Goal: Information Seeking & Learning: Learn about a topic

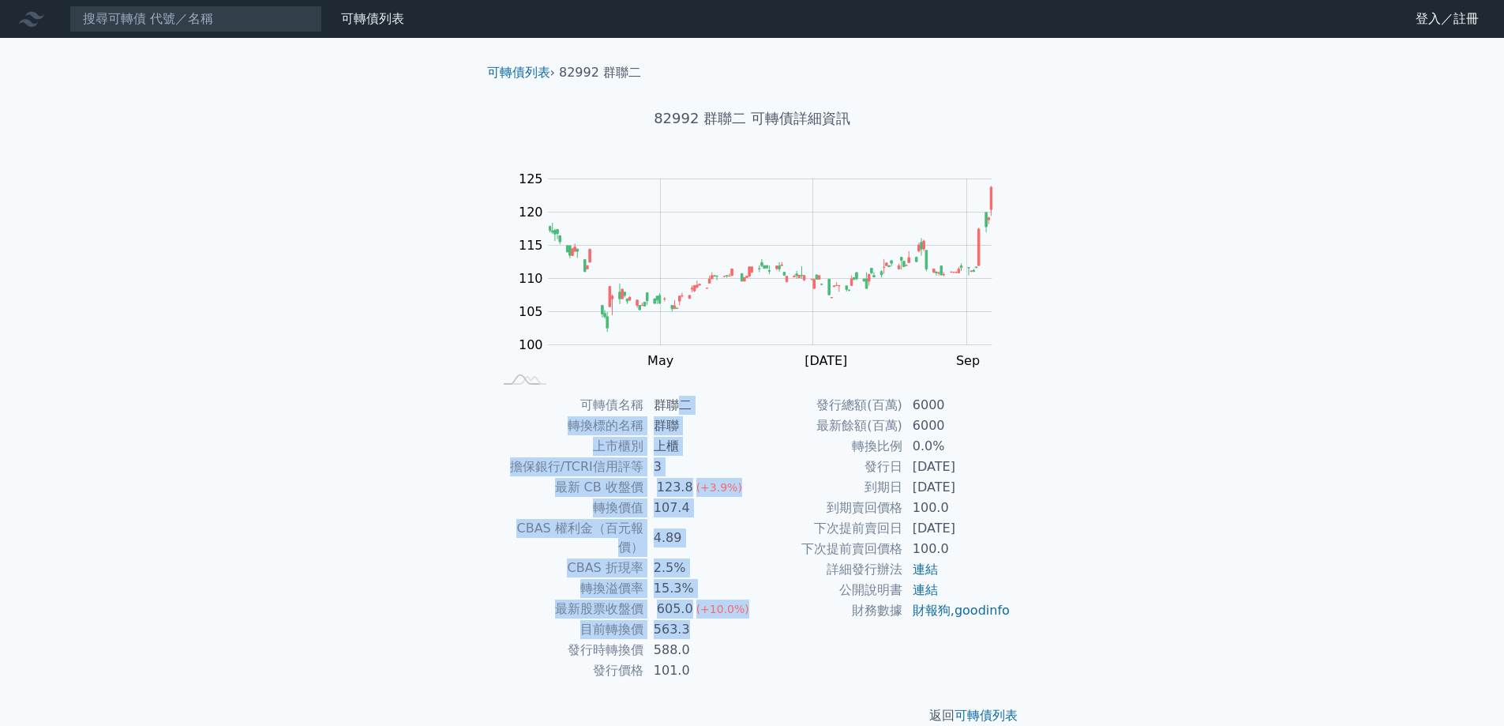
drag, startPoint x: 679, startPoint y: 407, endPoint x: 744, endPoint y: 615, distance: 218.3
click at [744, 615] on tbody "可轉債名稱 群聯二 轉換標的名稱 群聯 上市櫃別 上櫃 擔保銀行/TCRI信用評等 3 最新 CB 收盤價 123.8 (+3.9%) 轉換價值 107.4 …" at bounding box center [622, 538] width 259 height 286
click at [744, 619] on td "563.3" at bounding box center [698, 629] width 108 height 21
drag, startPoint x: 744, startPoint y: 594, endPoint x: 549, endPoint y: 469, distance: 231.9
click at [549, 469] on tbody "可轉債名稱 群聯二 轉換標的名稱 群聯 上市櫃別 上櫃 擔保銀行/TCRI信用評等 3 最新 CB 收盤價 123.8 (+3.9%) 轉換價值 107.4 …" at bounding box center [622, 538] width 259 height 286
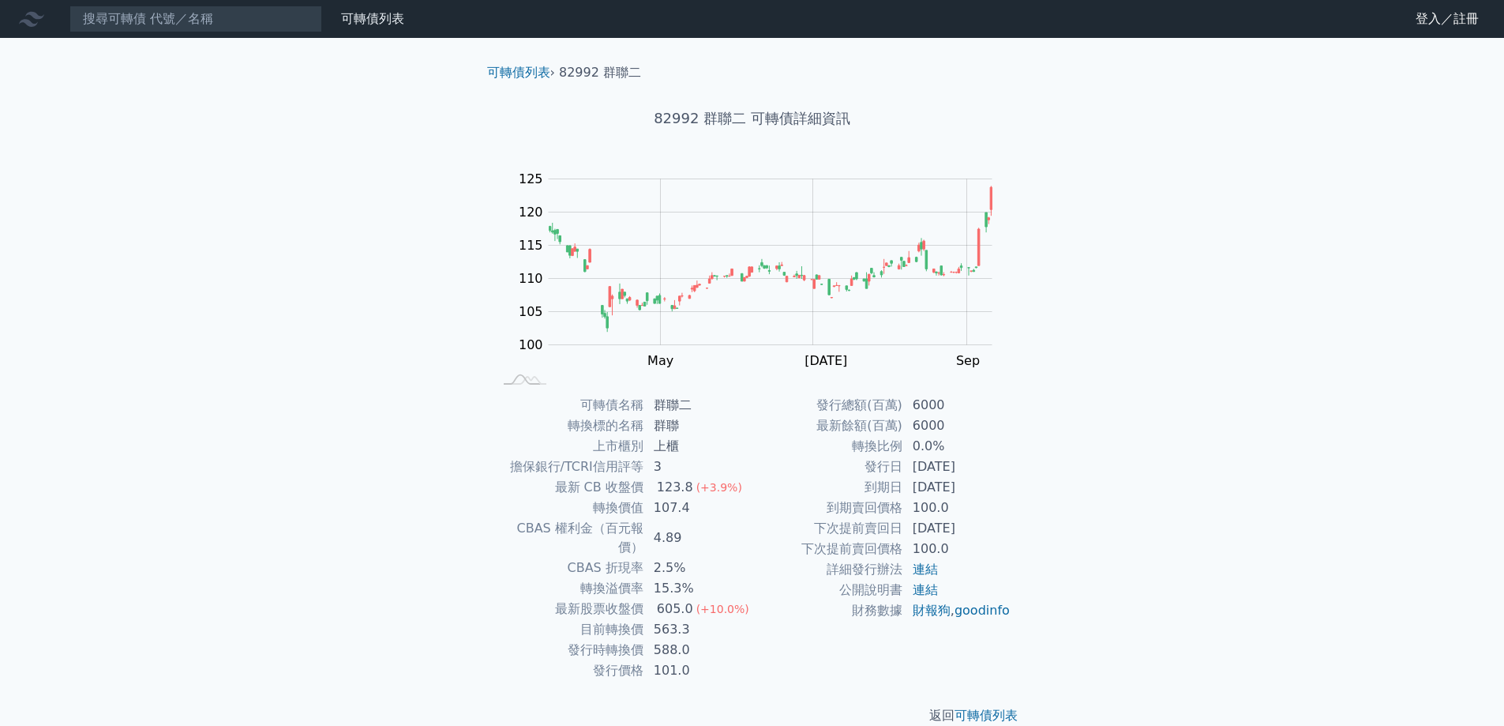
click at [540, 470] on td "擔保銀行/TCRI信用評等" at bounding box center [568, 466] width 151 height 21
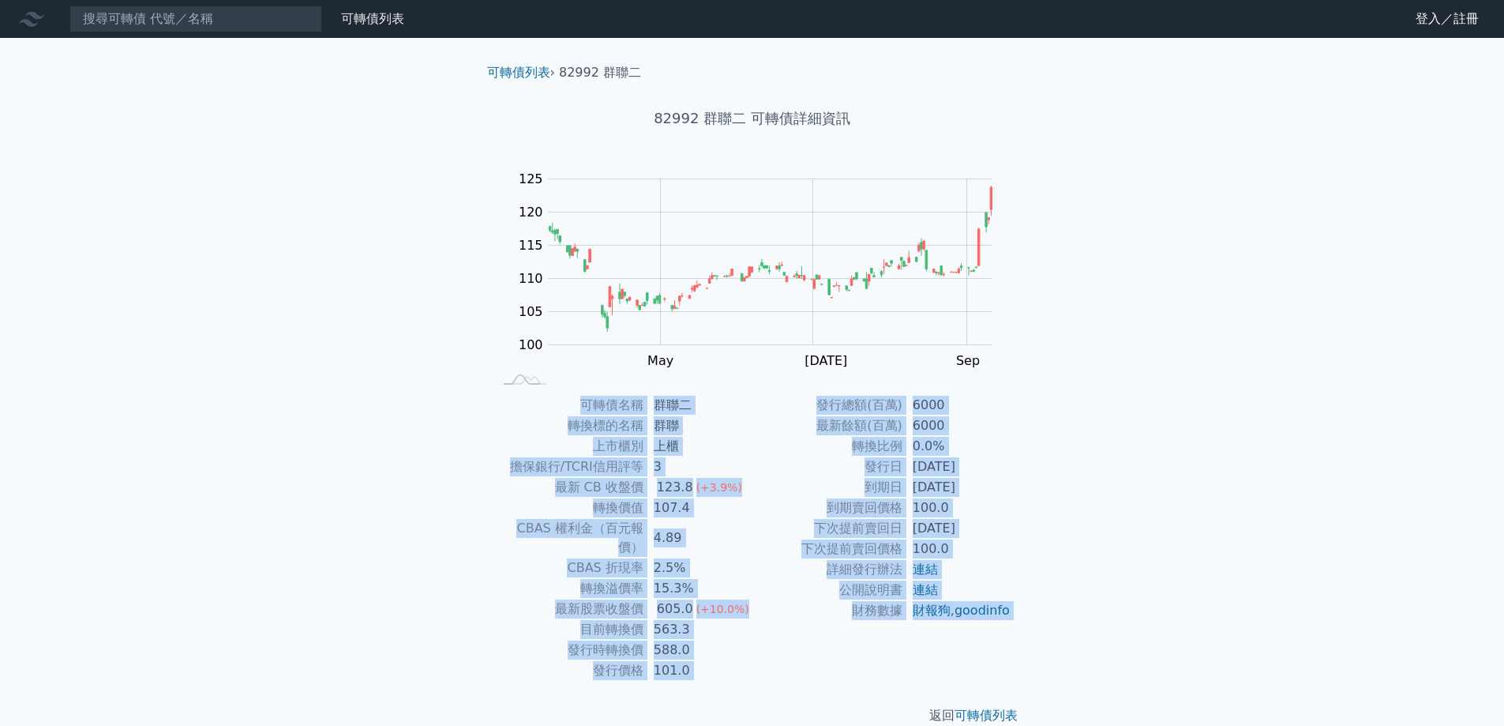
drag, startPoint x: 476, startPoint y: 452, endPoint x: 735, endPoint y: 673, distance: 340.5
click at [735, 675] on div "可轉債列表 › 82992 群聯二 82992 群聯二 可轉債詳細資訊 Zoom Out 100 90 95 100 105 110 115 120 125 …" at bounding box center [752, 394] width 556 height 712
click at [738, 660] on td "101.0" at bounding box center [698, 670] width 108 height 21
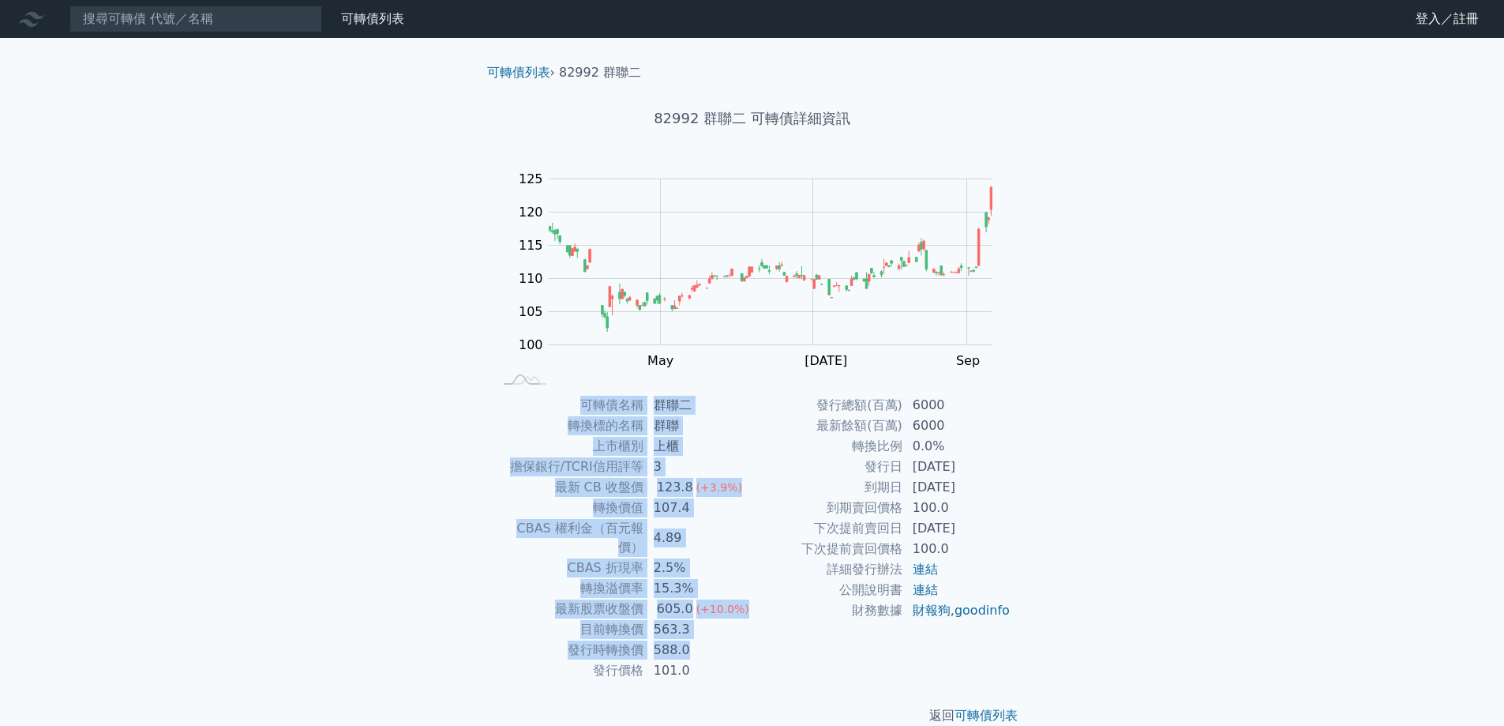
drag, startPoint x: 738, startPoint y: 639, endPoint x: 486, endPoint y: 480, distance: 298.1
click at [486, 480] on div "可轉債名稱 群聯二 轉換標的名稱 群聯 上市櫃別 上櫃 擔保銀行/TCRI信用評等 3 最新 CB 收盤價 123.8 (+3.9%) 轉換價值 107.4 …" at bounding box center [752, 538] width 556 height 286
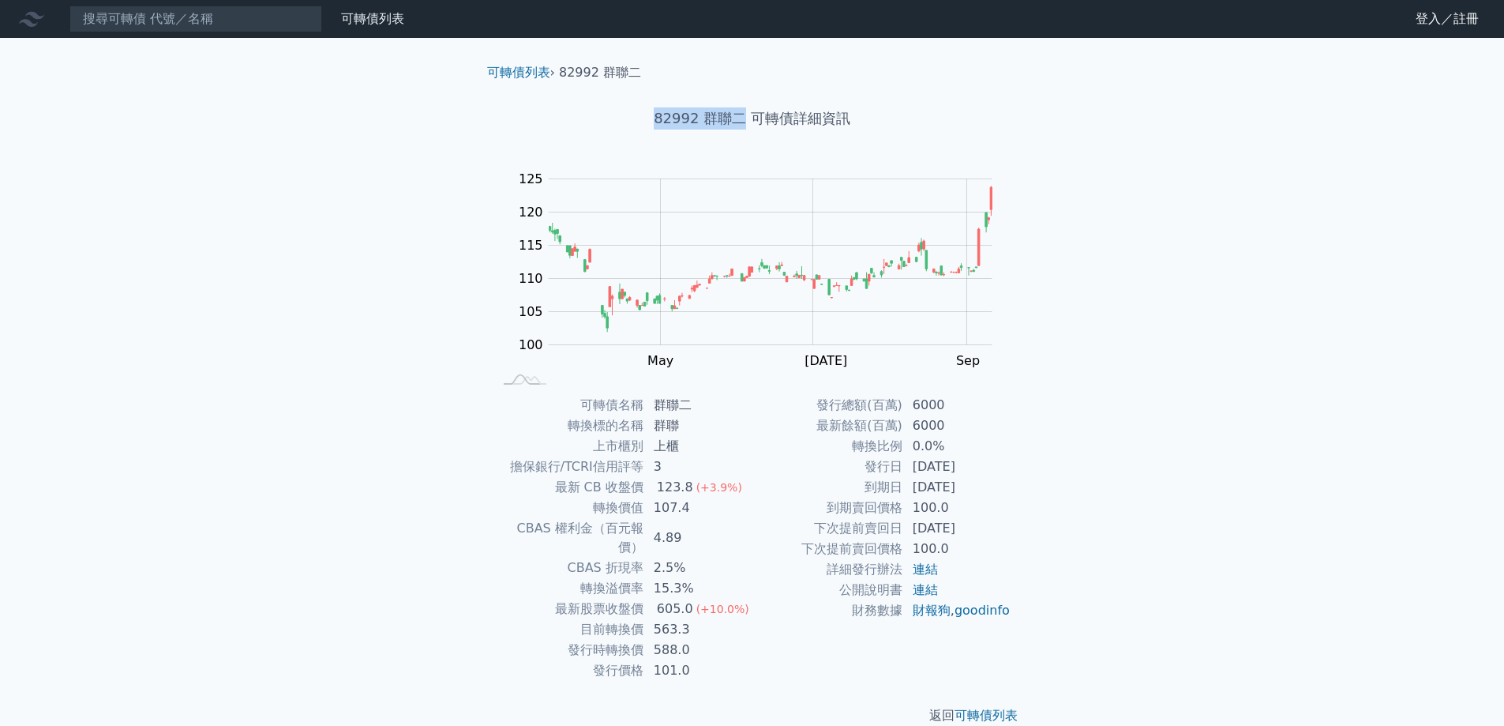
drag, startPoint x: 657, startPoint y: 116, endPoint x: 741, endPoint y: 122, distance: 84.7
click at [741, 122] on h1 "82992 群聯二 可轉債詳細資訊" at bounding box center [752, 118] width 556 height 22
copy h1 "82992 群聯二"
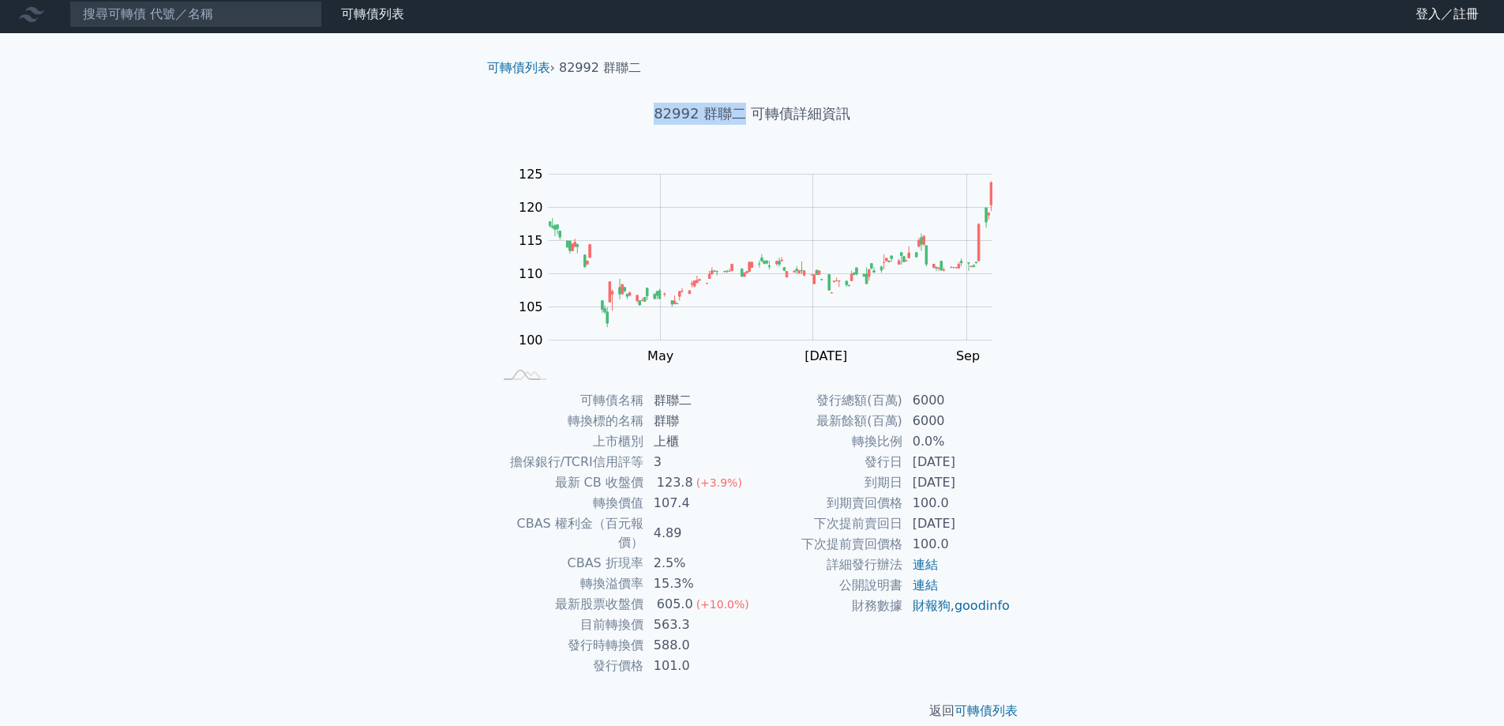
scroll to position [6, 0]
click at [547, 66] on link "可轉債列表" at bounding box center [518, 66] width 63 height 15
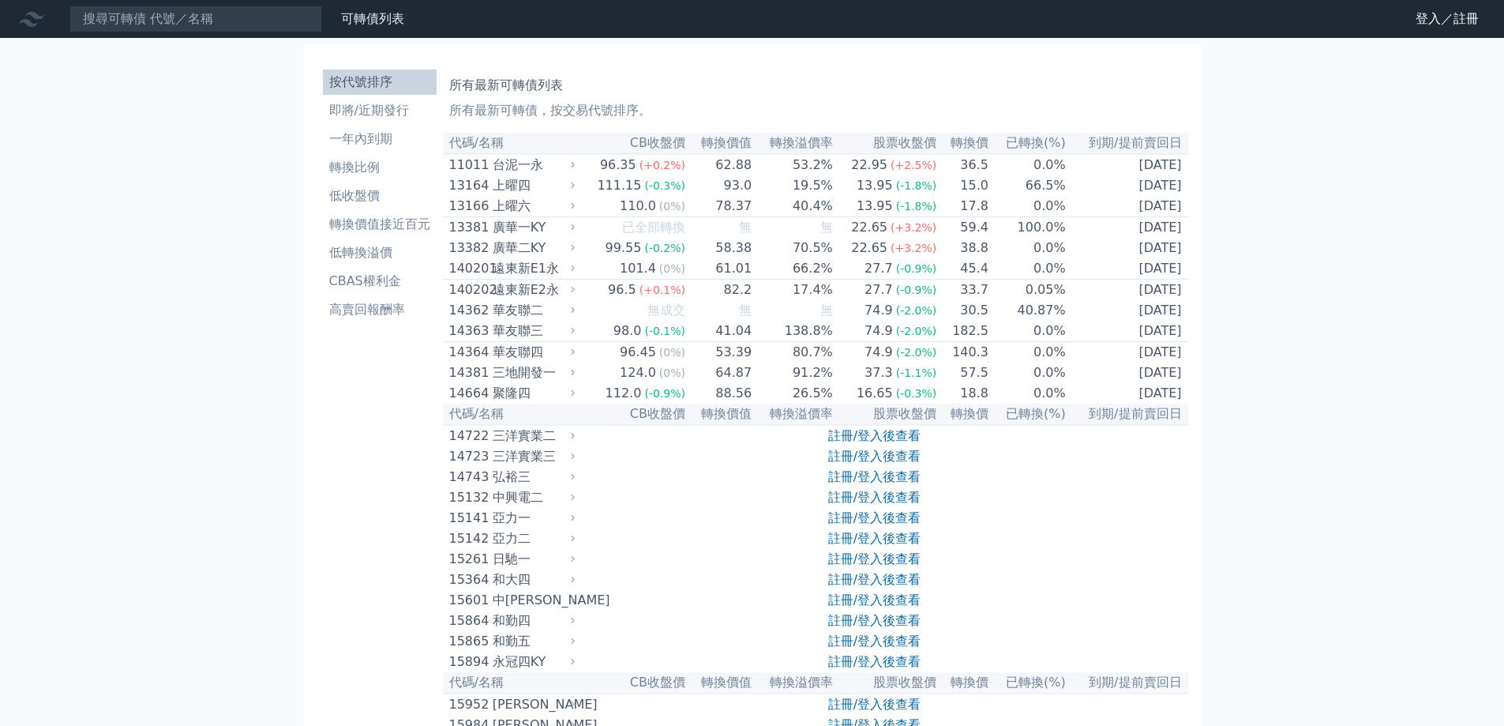
scroll to position [8565, 0]
